Goal: Task Accomplishment & Management: Manage account settings

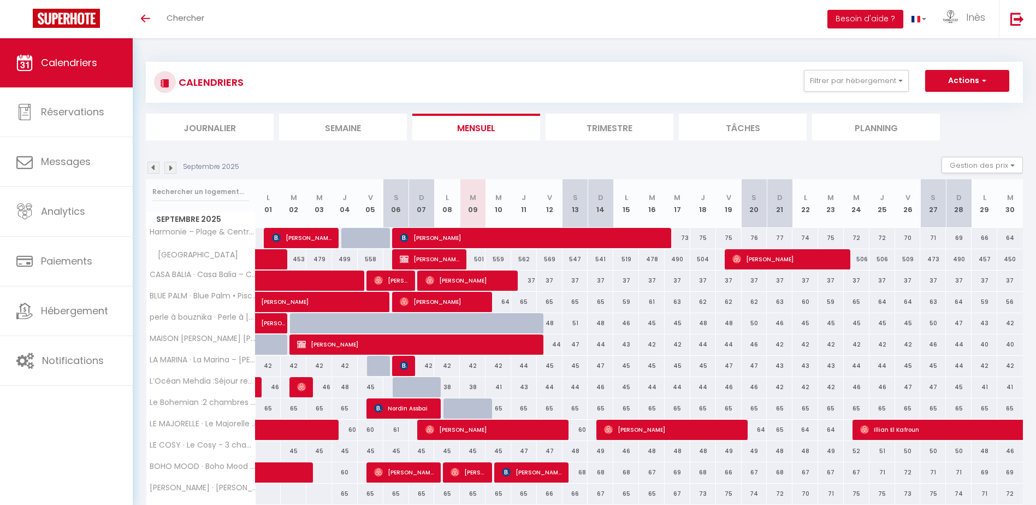
click at [156, 169] on img at bounding box center [154, 168] width 12 height 12
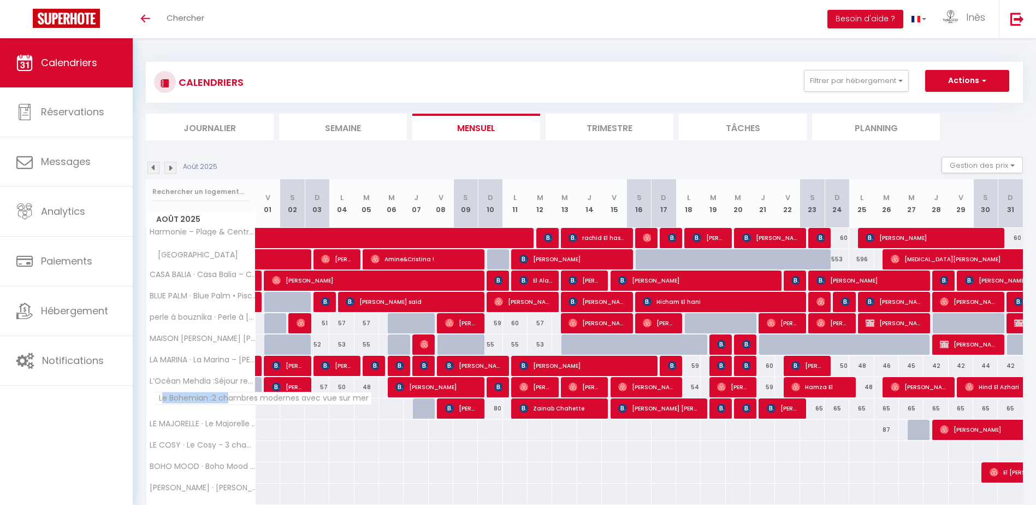
drag, startPoint x: 228, startPoint y: 402, endPoint x: 162, endPoint y: 396, distance: 66.4
click at [162, 396] on span "Le Bohemian :2 chambres modernes avec vue sur mer" at bounding box center [263, 398] width 217 height 13
drag, startPoint x: 162, startPoint y: 396, endPoint x: 169, endPoint y: 411, distance: 16.9
click at [169, 411] on th "Le Bohemian :2 chambres modernes avec vue sur mer" at bounding box center [200, 408] width 109 height 21
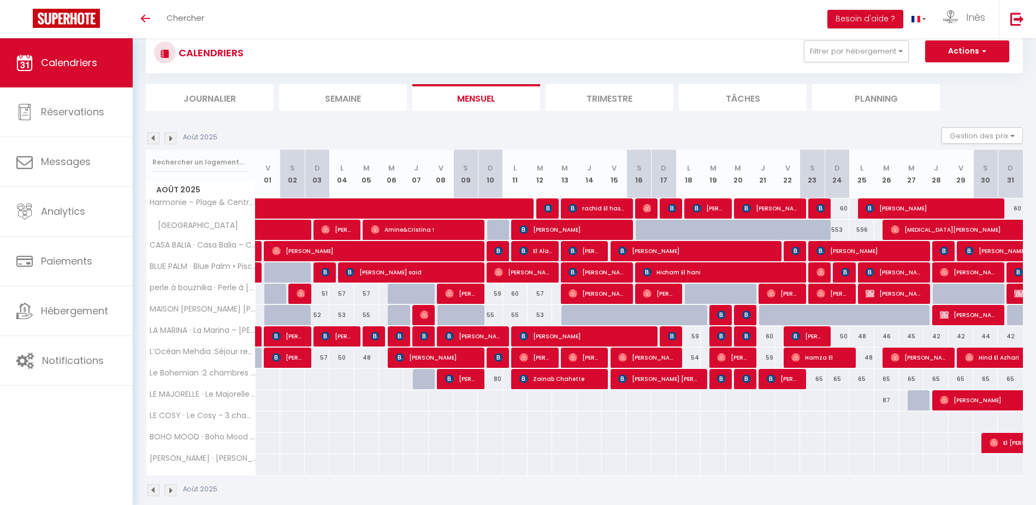
scroll to position [45, 0]
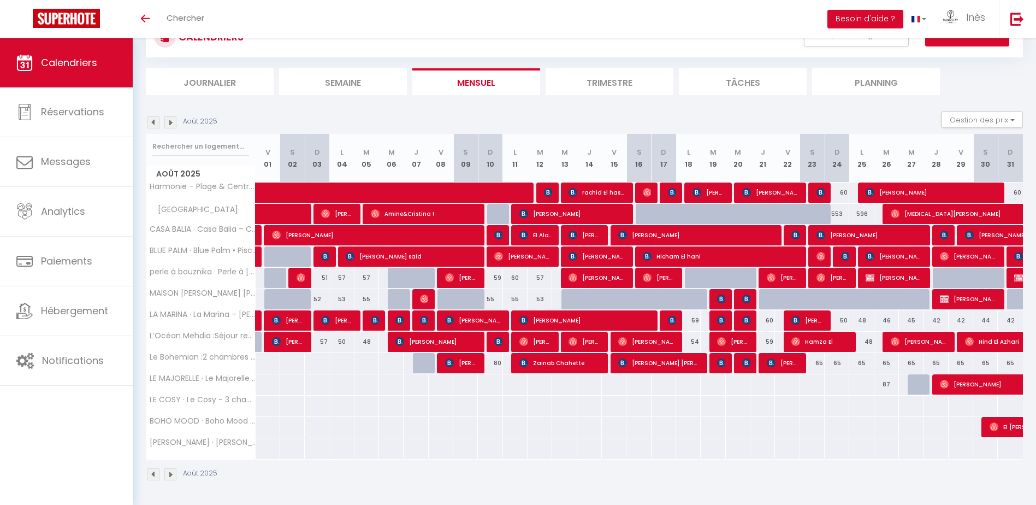
click at [641, 373] on td at bounding box center [639, 362] width 25 height 21
type input "79"
type input "[PERSON_NAME] 16 Août 2025"
type input "Dim 17 Août 2025"
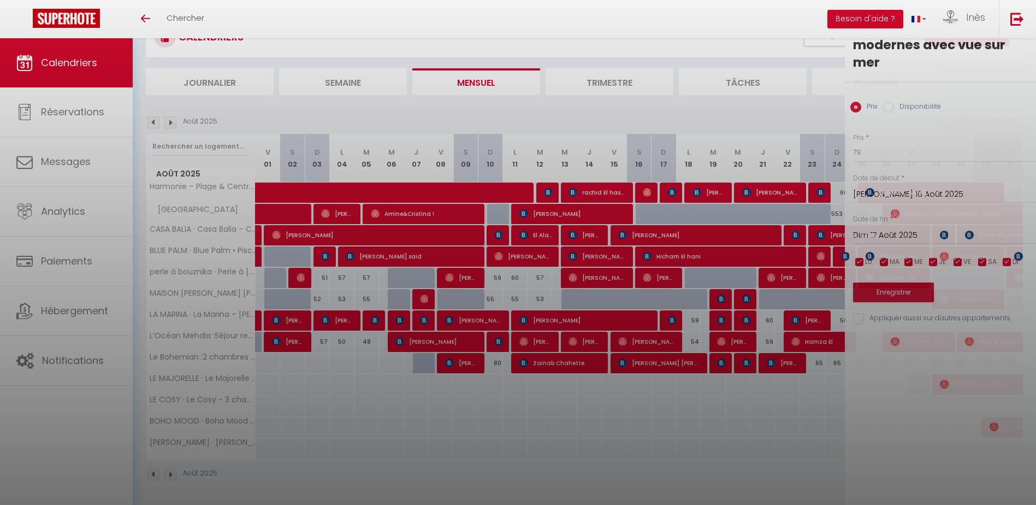
click at [641, 368] on div at bounding box center [518, 252] width 1036 height 505
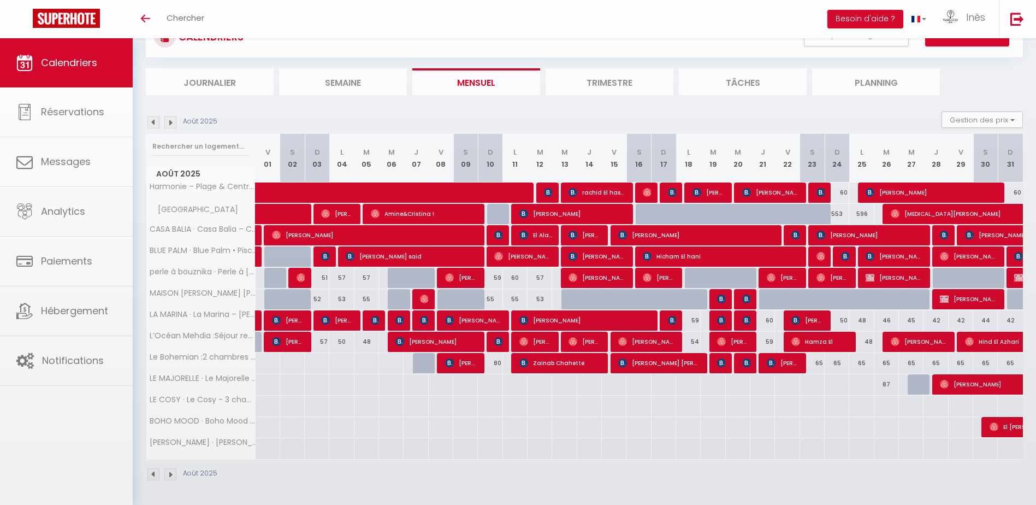
click at [646, 364] on body "🟢 Des questions ou besoin d'assistance pour la migration AirBnB? Connectez-vous…" at bounding box center [518, 249] width 1036 height 512
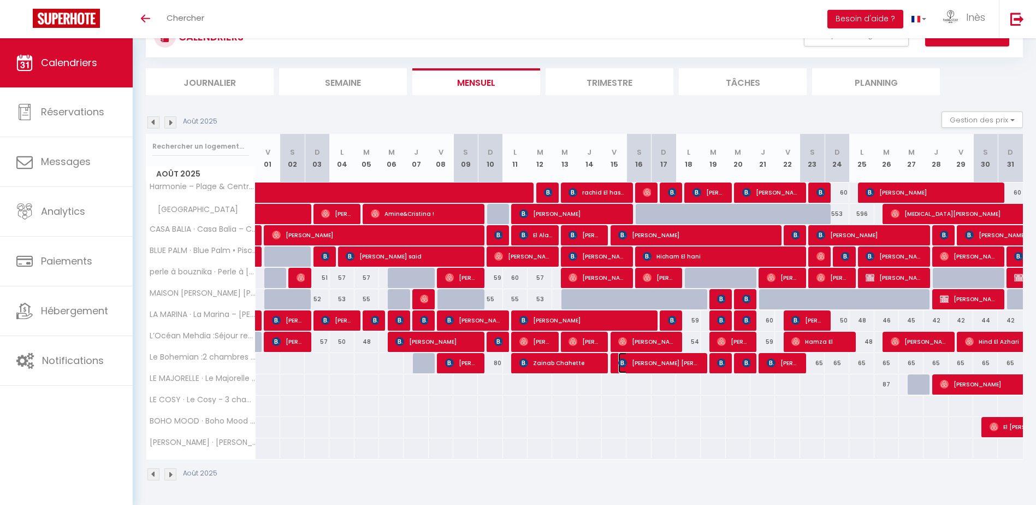
click at [646, 364] on span "[PERSON_NAME] [PERSON_NAME]" at bounding box center [659, 362] width 82 height 21
select select "OK"
select select "KO"
select select "0"
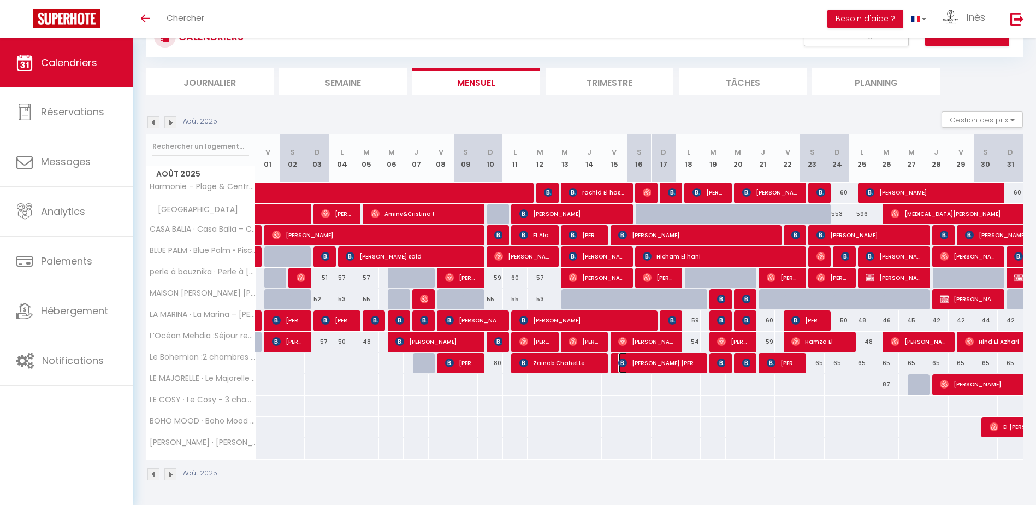
select select "1"
select select
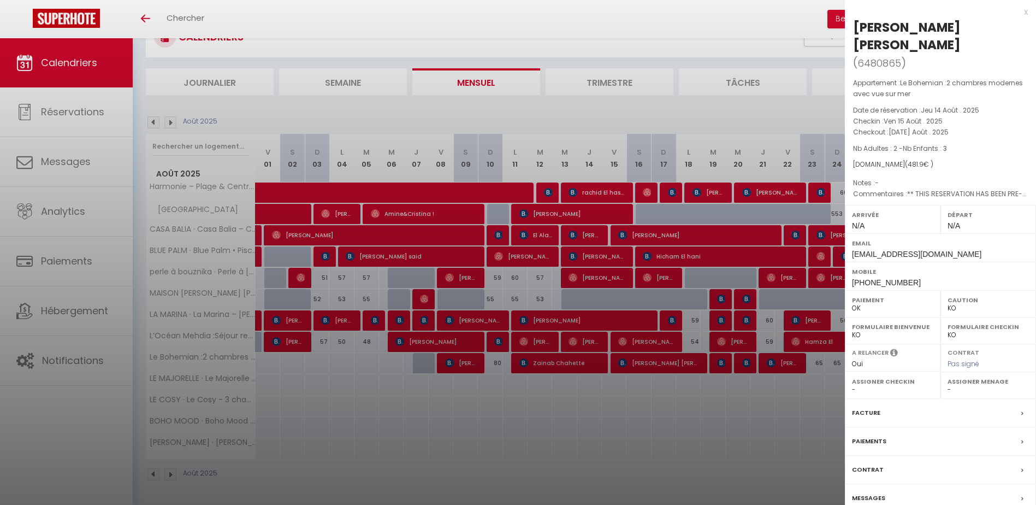
click at [570, 363] on div at bounding box center [518, 252] width 1036 height 505
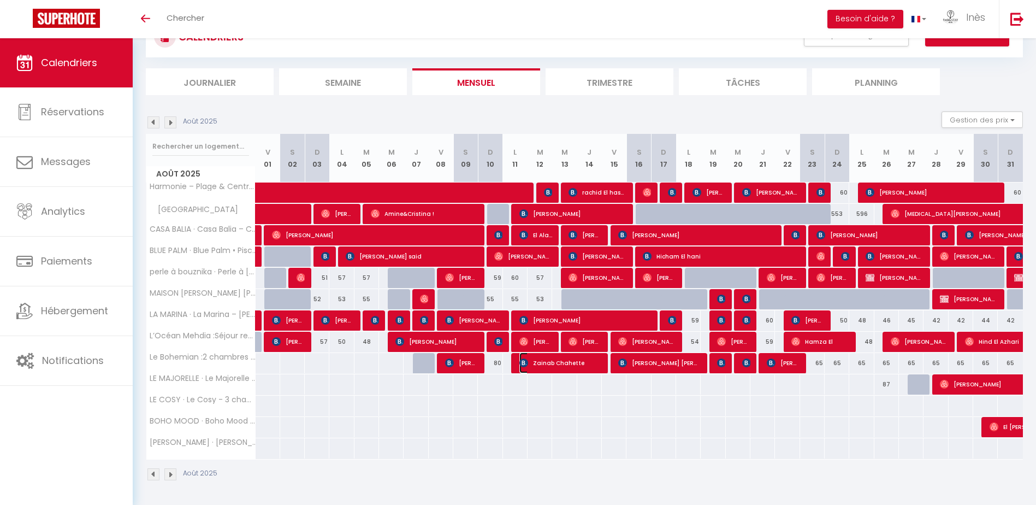
click at [555, 363] on span "Zainab Chahette" at bounding box center [561, 362] width 82 height 21
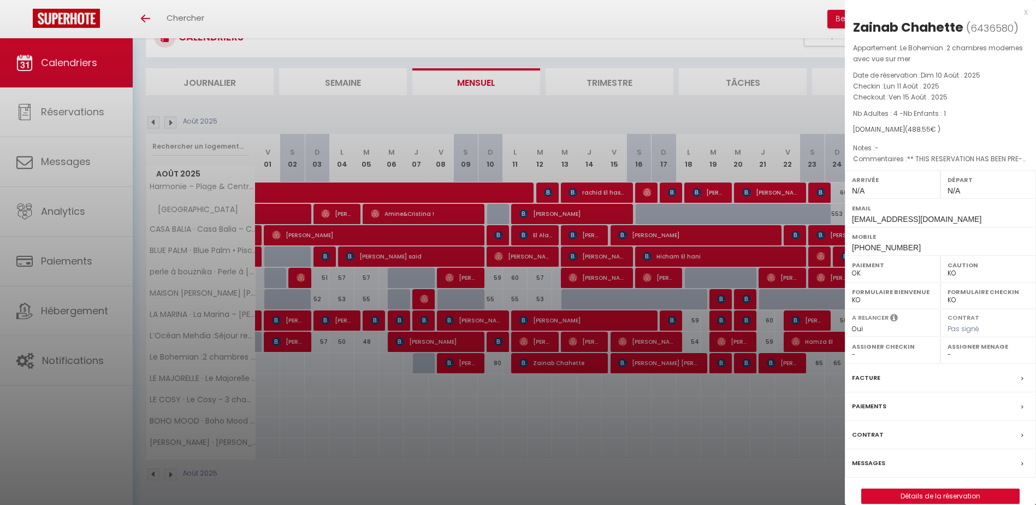
click at [775, 359] on div at bounding box center [518, 252] width 1036 height 505
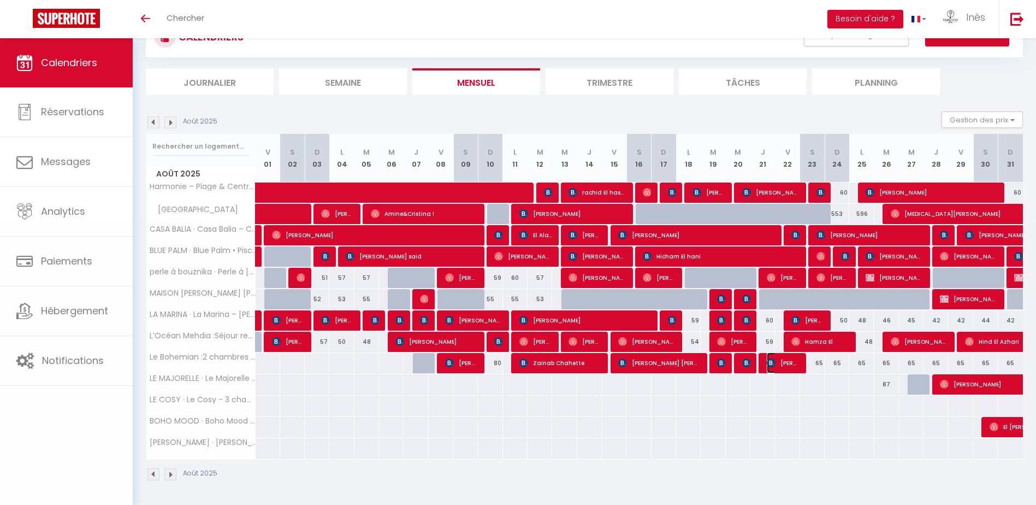
click at [775, 359] on img at bounding box center [771, 362] width 9 height 9
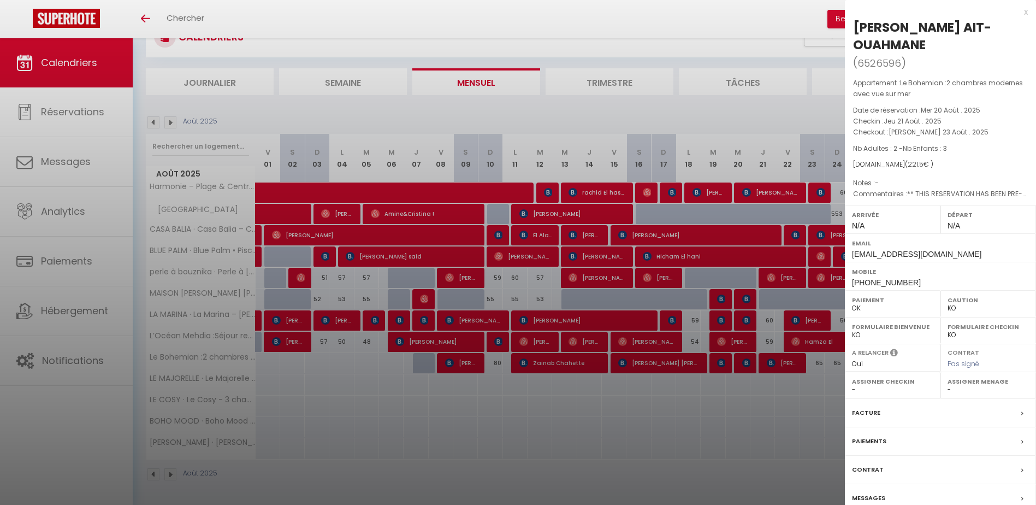
click at [763, 360] on div at bounding box center [518, 252] width 1036 height 505
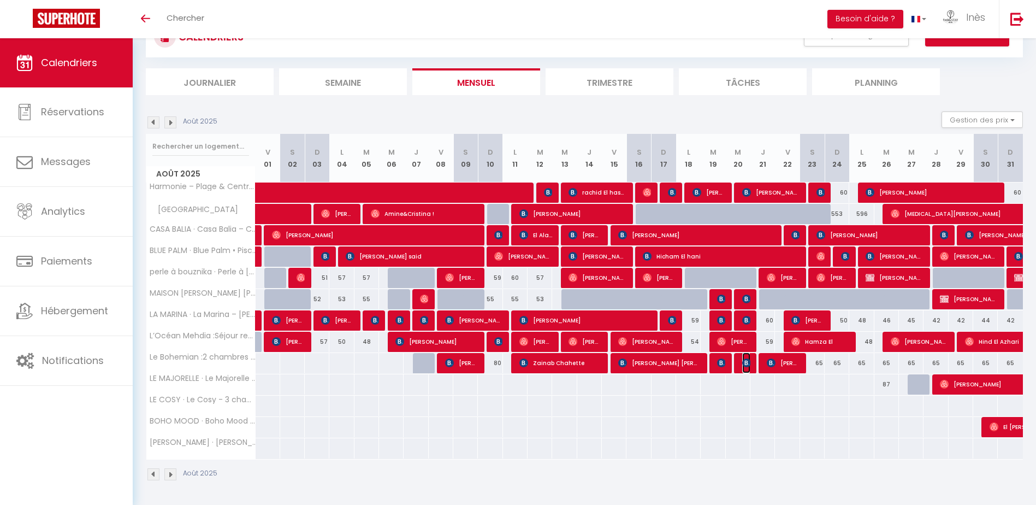
click at [748, 363] on img at bounding box center [746, 362] width 9 height 9
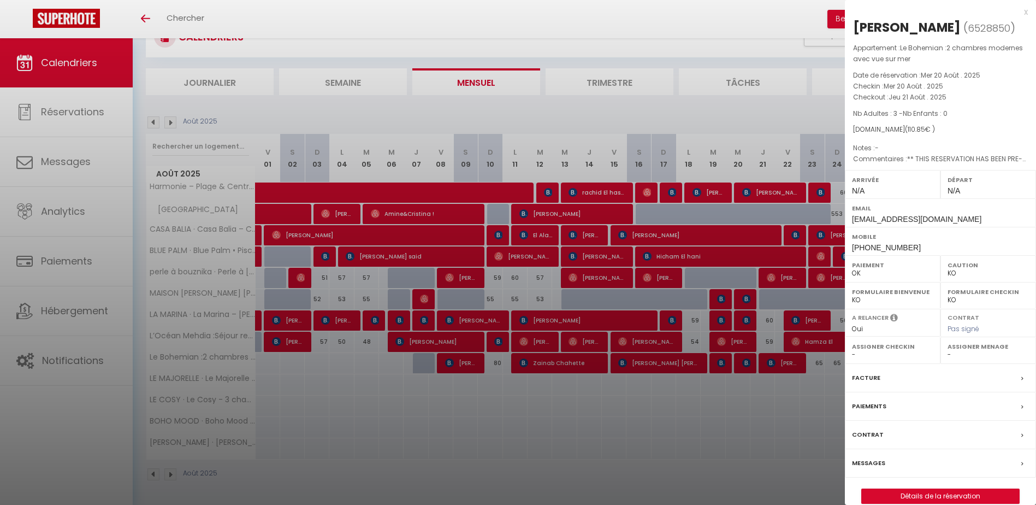
click at [713, 363] on div at bounding box center [518, 252] width 1036 height 505
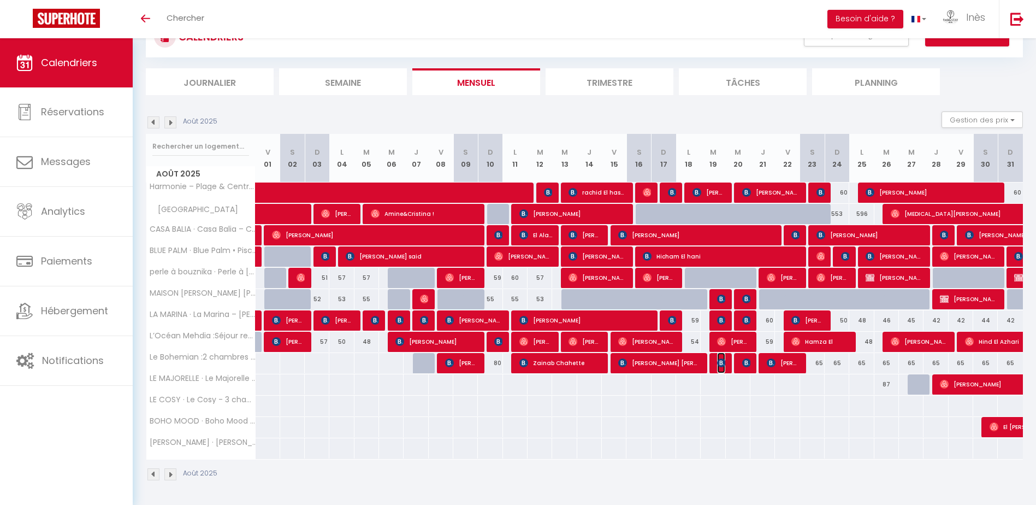
click at [720, 364] on img at bounding box center [721, 362] width 9 height 9
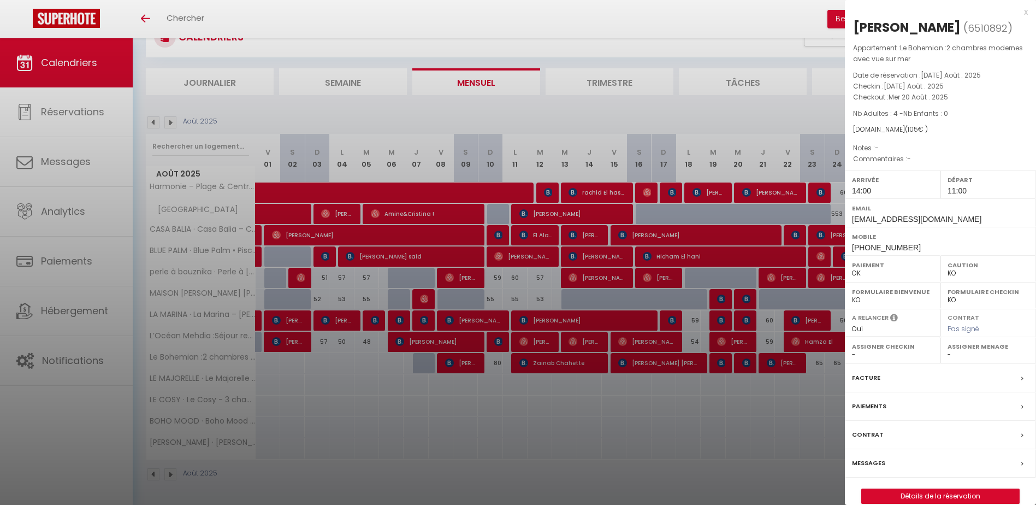
click at [458, 361] on div at bounding box center [518, 252] width 1036 height 505
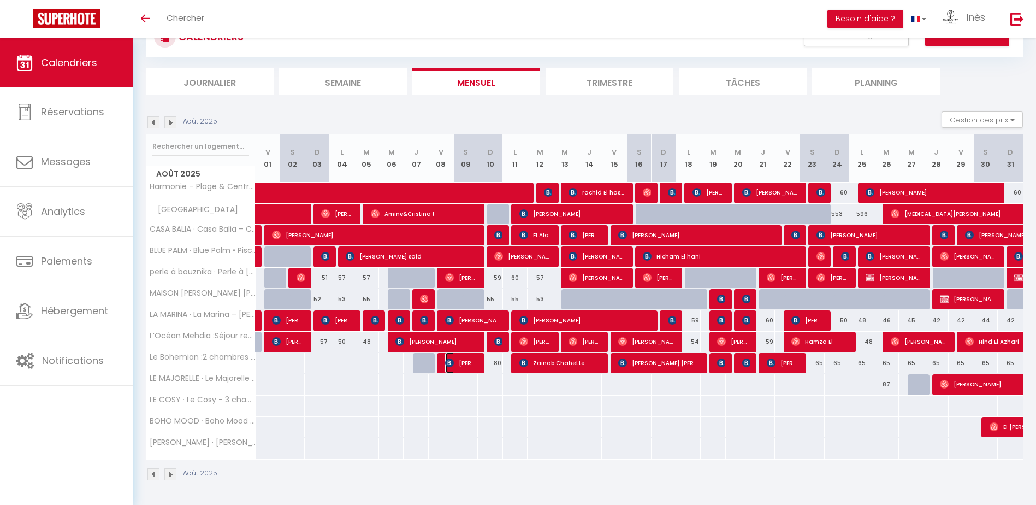
click at [458, 361] on span "[PERSON_NAME]" at bounding box center [461, 362] width 33 height 21
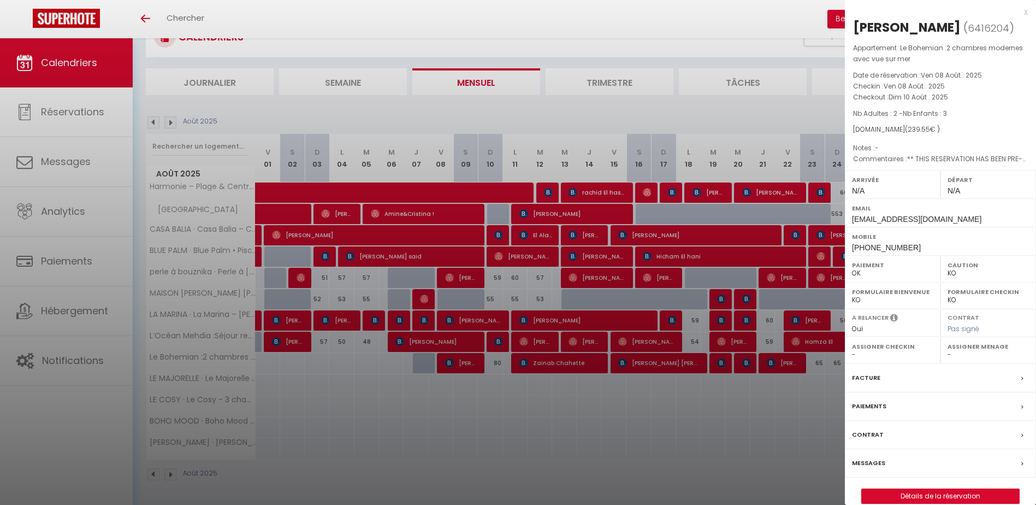
click at [574, 19] on div at bounding box center [518, 252] width 1036 height 505
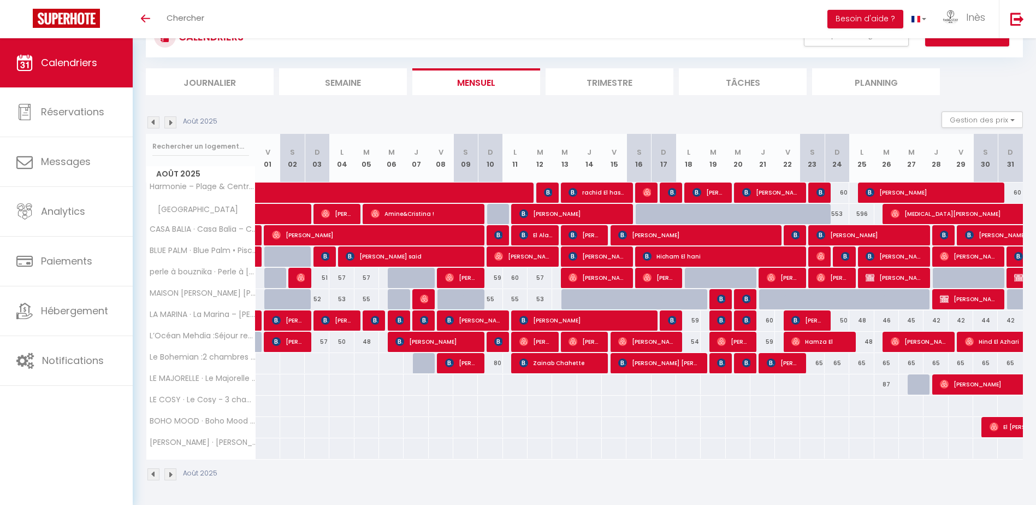
click at [174, 123] on img at bounding box center [170, 122] width 12 height 12
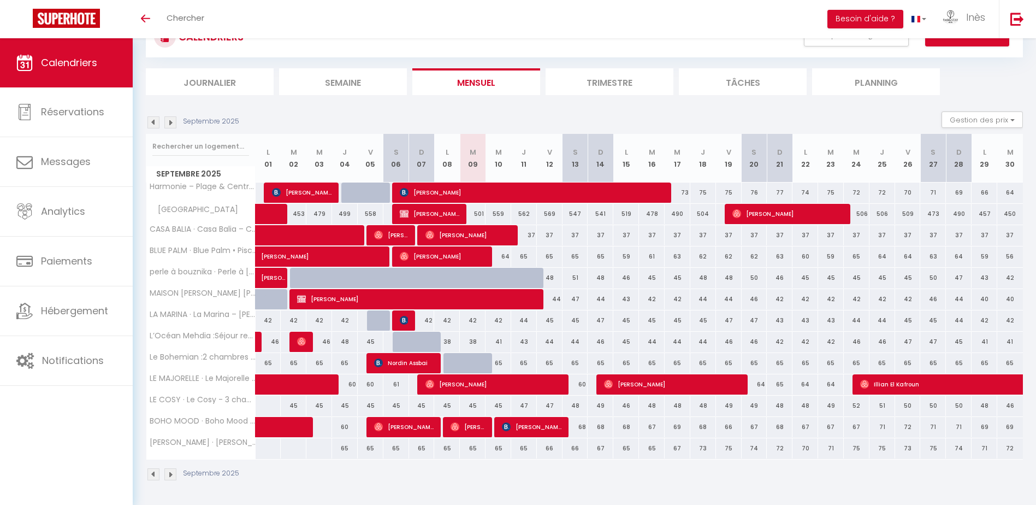
click at [474, 338] on div "38" at bounding box center [473, 342] width 26 height 20
type input "38"
select select "1"
type input "[DATE] Septembre 2025"
type input "Mer 10 Septembre 2025"
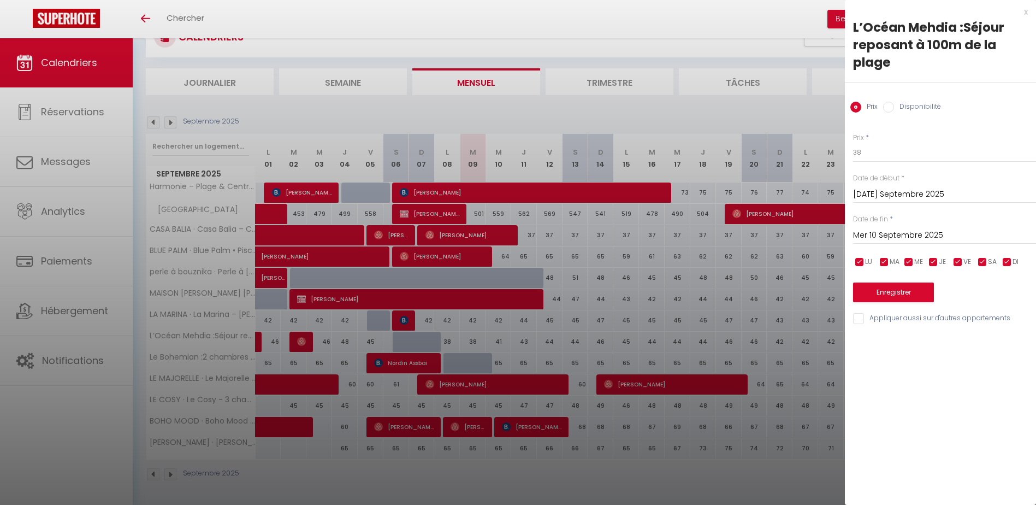
click at [897, 112] on label "Disponibilité" at bounding box center [917, 108] width 47 height 12
click at [894, 112] on input "Disponibilité" at bounding box center [888, 107] width 11 height 11
radio input "true"
radio input "false"
click at [902, 290] on button "Enregistrer" at bounding box center [893, 294] width 81 height 20
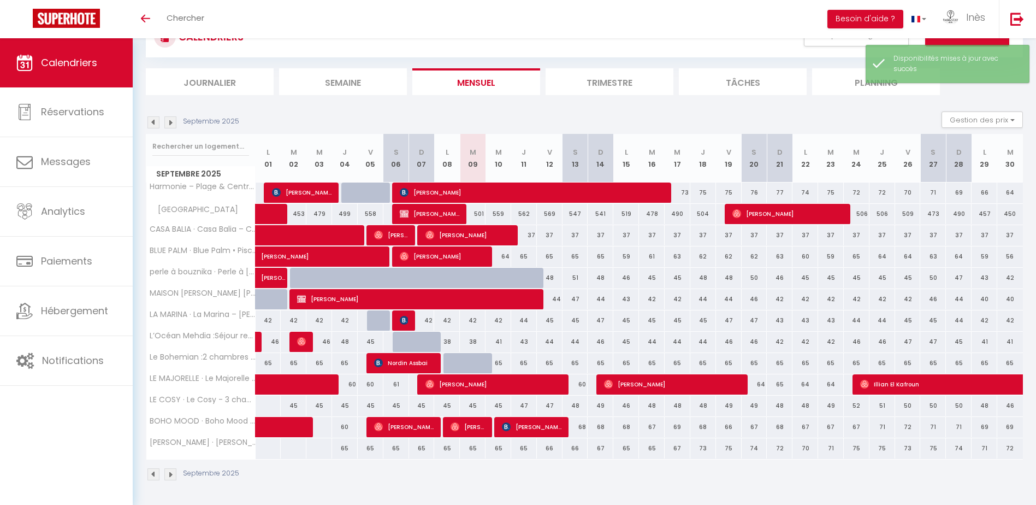
click at [517, 363] on div "65" at bounding box center [524, 363] width 26 height 20
select select "1"
type input "Jeu 11 Septembre 2025"
type input "Ven 12 Septembre 2025"
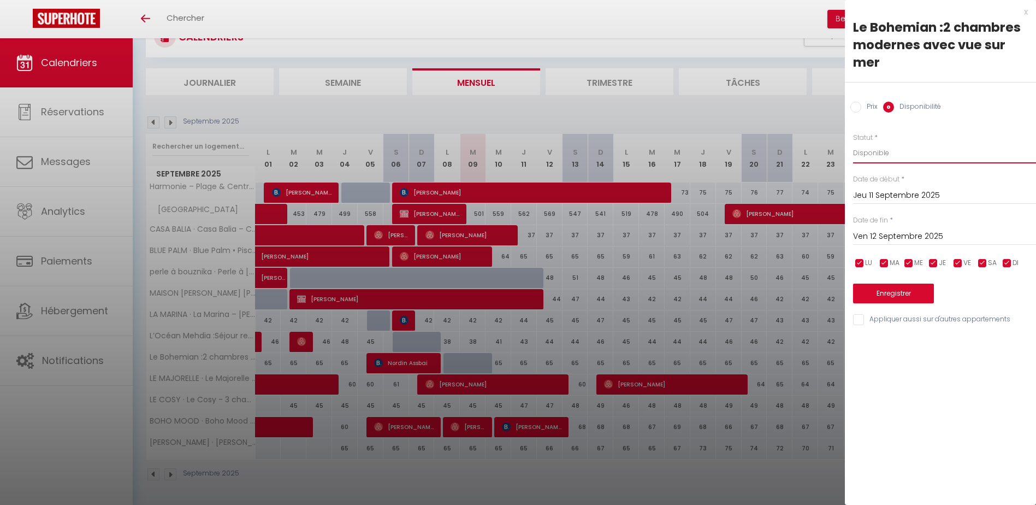
click at [894, 160] on select "Disponible Indisponible" at bounding box center [944, 153] width 183 height 21
select select "0"
click at [853, 143] on select "Disponible Indisponible" at bounding box center [944, 153] width 183 height 21
click at [877, 297] on button "Enregistrer" at bounding box center [893, 294] width 81 height 20
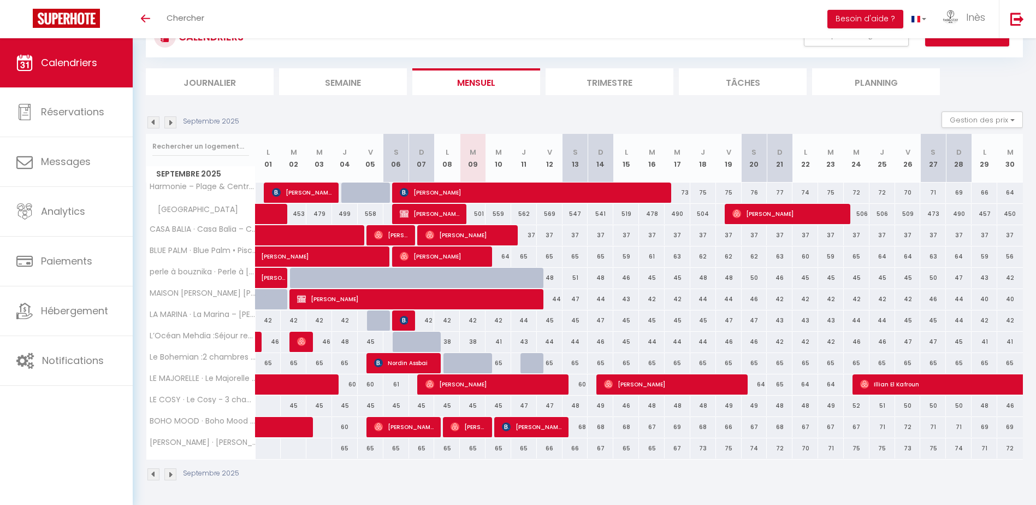
click at [153, 126] on img at bounding box center [154, 122] width 12 height 12
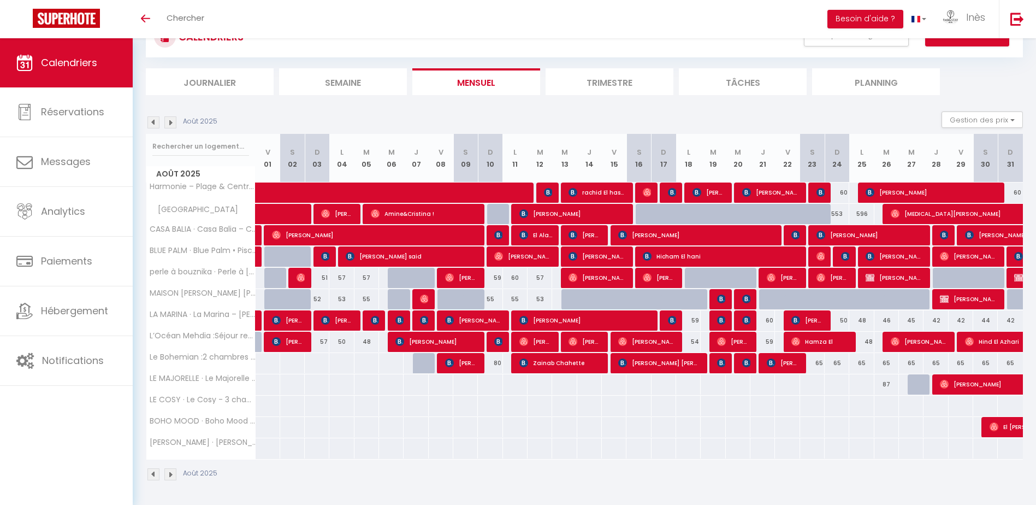
click at [178, 122] on div "Août 2025" at bounding box center [183, 122] width 75 height 12
click at [173, 125] on img at bounding box center [170, 122] width 12 height 12
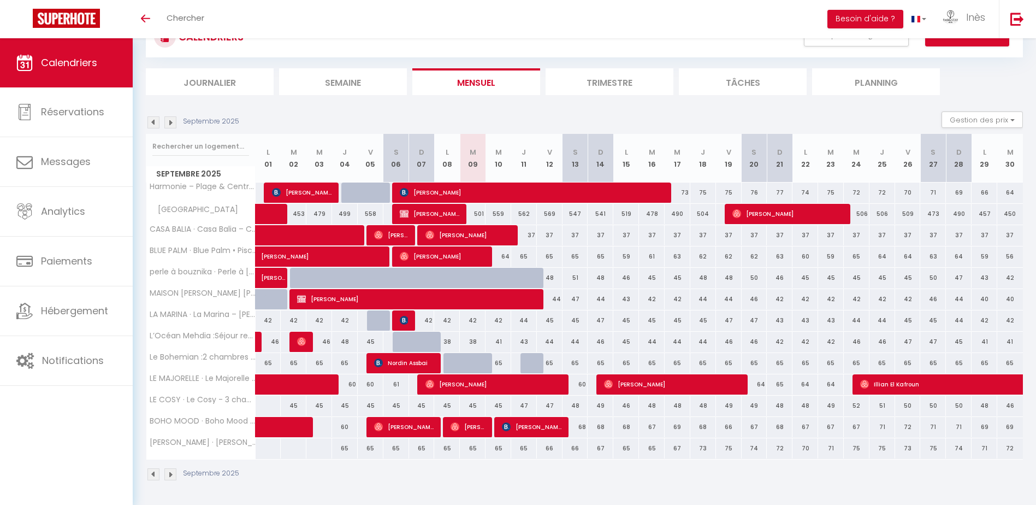
click at [153, 123] on img at bounding box center [154, 122] width 12 height 12
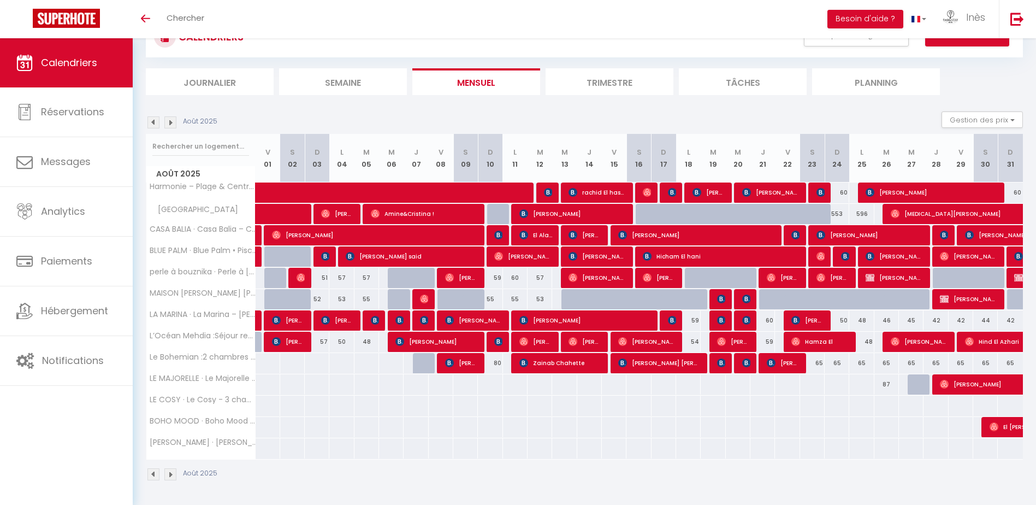
click at [261, 109] on section "Août 2025 Gestion des prix Nb Nuits minimum Règles Disponibilité Août 2025 V 01…" at bounding box center [584, 296] width 877 height 391
click at [156, 123] on img at bounding box center [154, 122] width 12 height 12
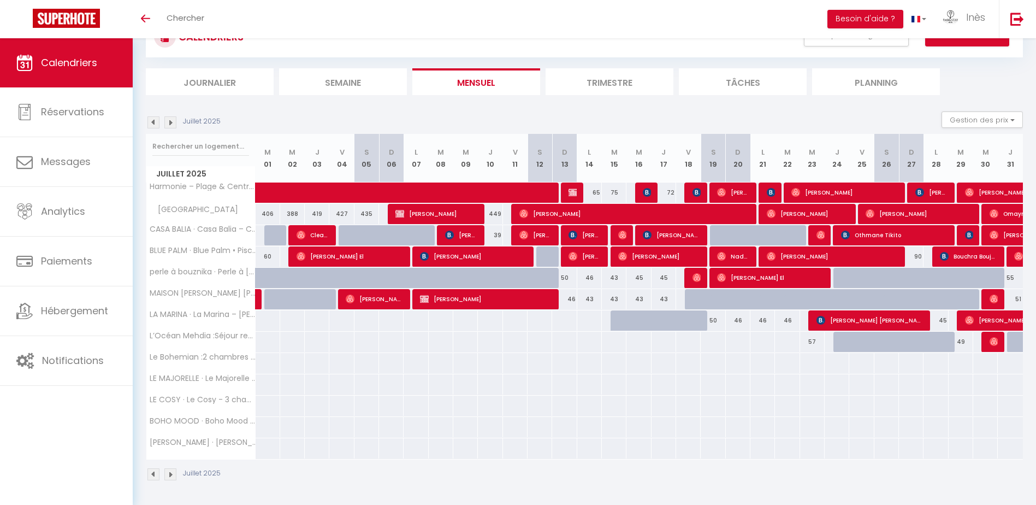
click at [155, 125] on img at bounding box center [154, 122] width 12 height 12
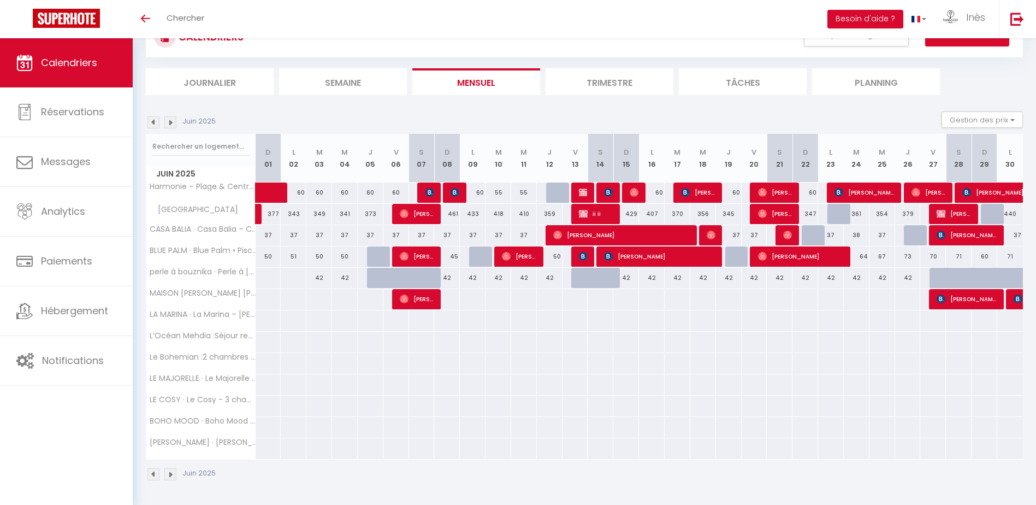
click at [155, 122] on img at bounding box center [154, 122] width 12 height 12
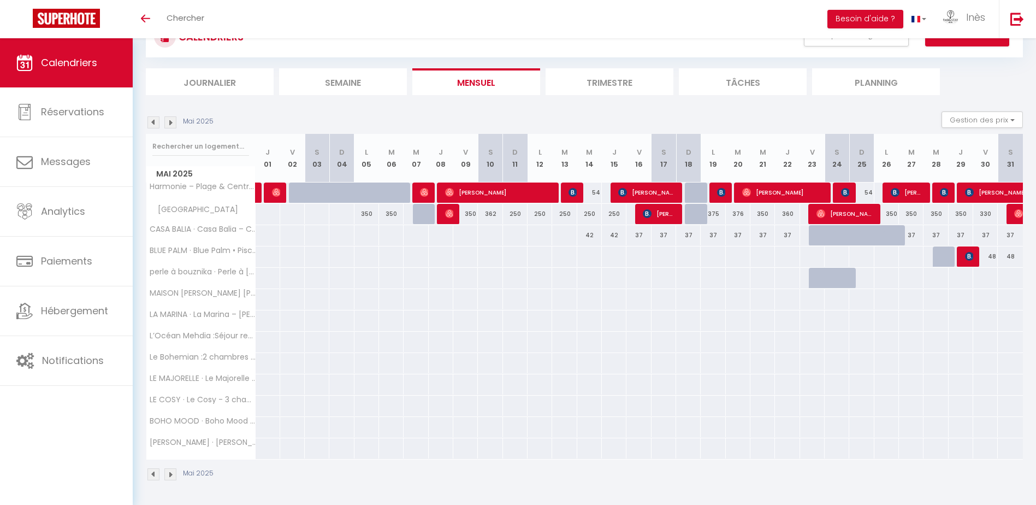
click at [170, 125] on img at bounding box center [170, 122] width 12 height 12
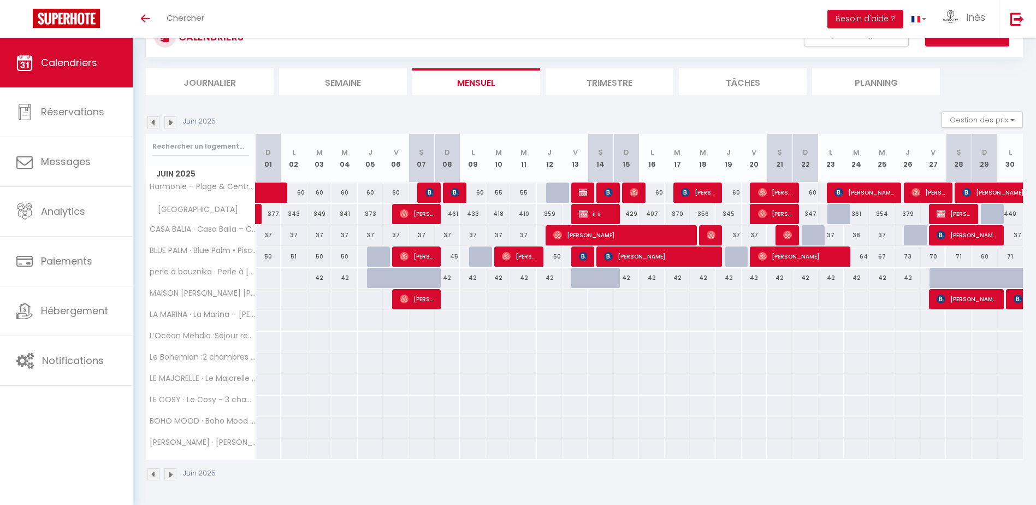
click at [170, 125] on img at bounding box center [170, 122] width 12 height 12
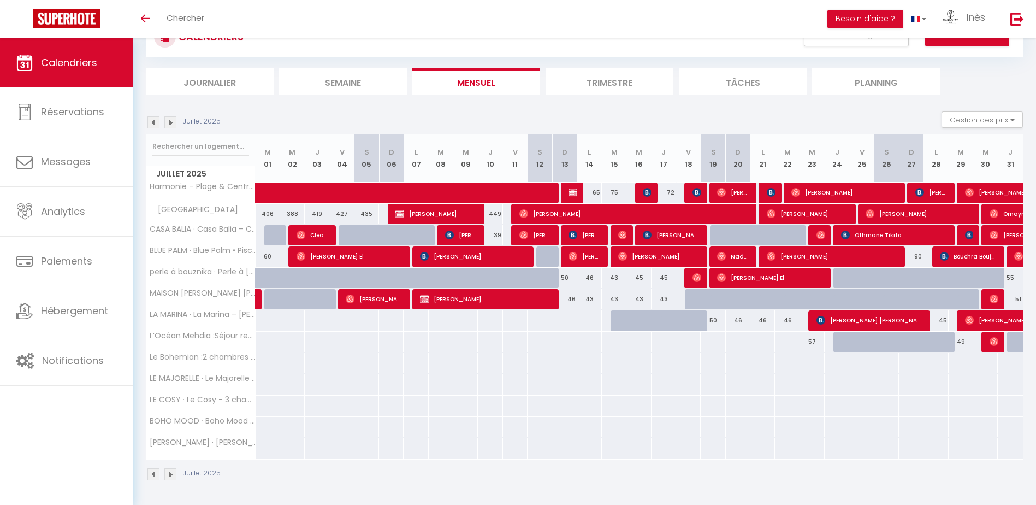
click at [170, 125] on img at bounding box center [170, 122] width 12 height 12
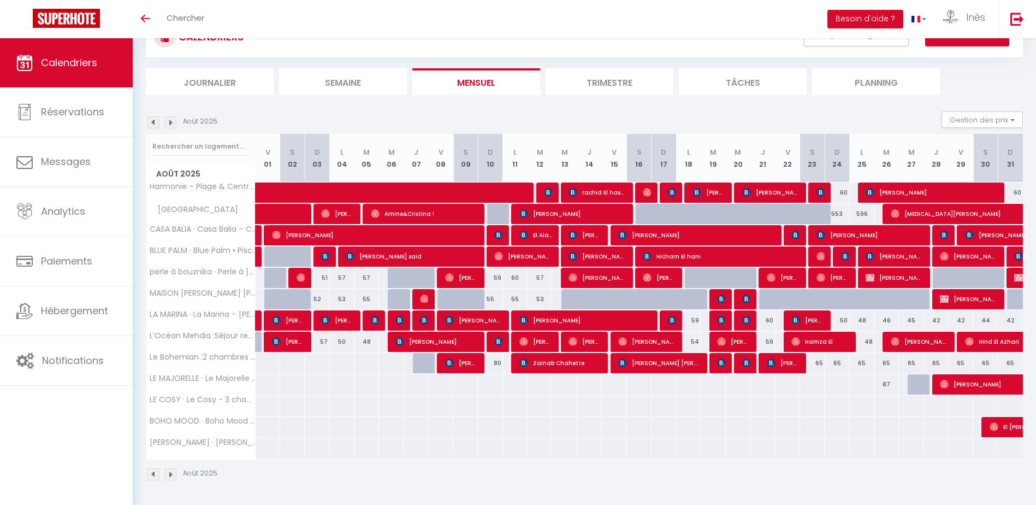
click at [170, 125] on img at bounding box center [170, 122] width 12 height 12
